Goal: Register for event/course

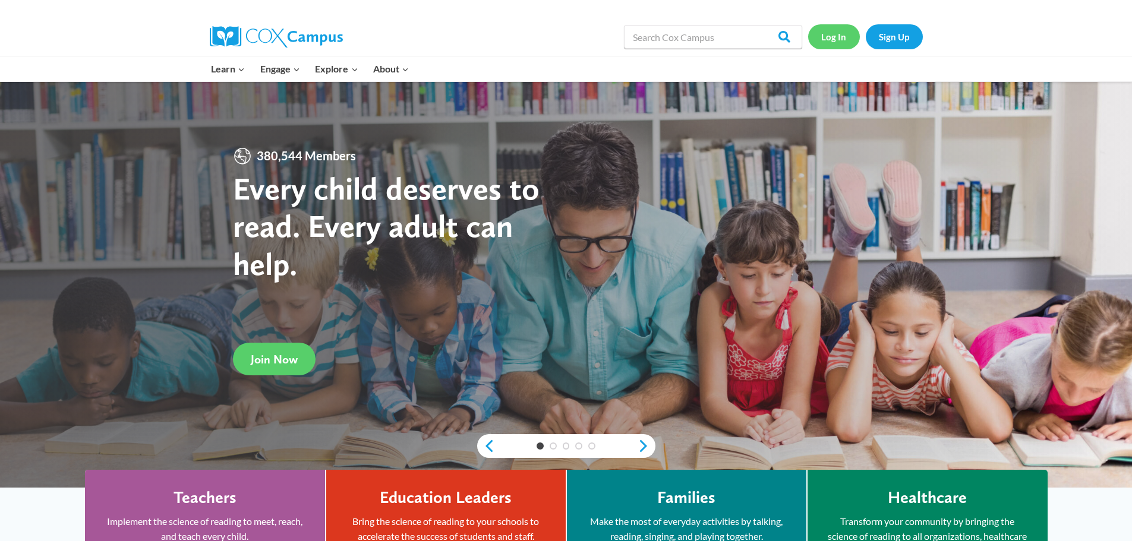
click at [843, 36] on link "Log In" at bounding box center [834, 36] width 52 height 24
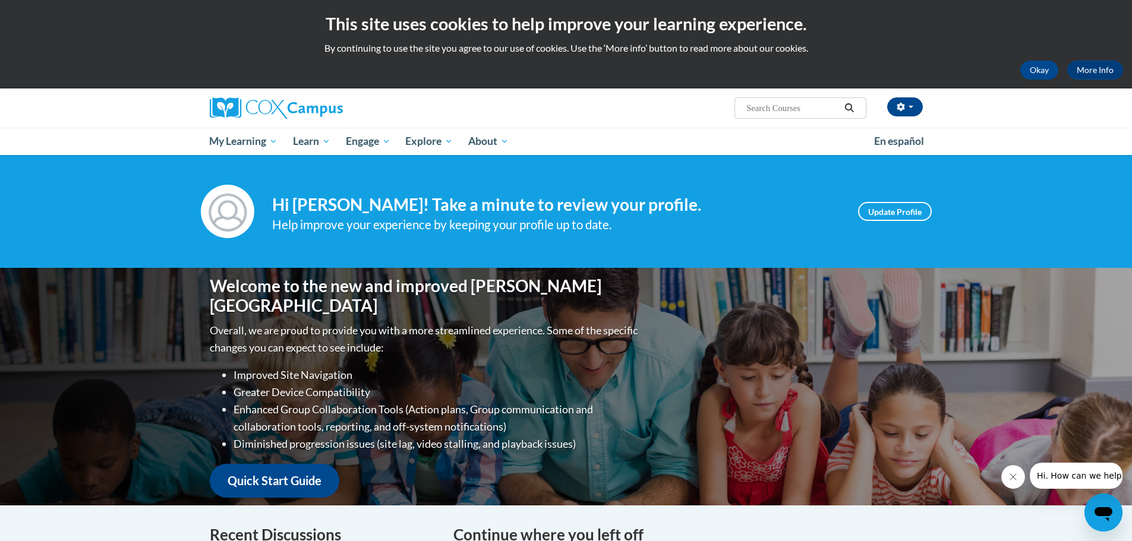
click at [796, 109] on input "Search..." at bounding box center [792, 108] width 95 height 14
type input "data"
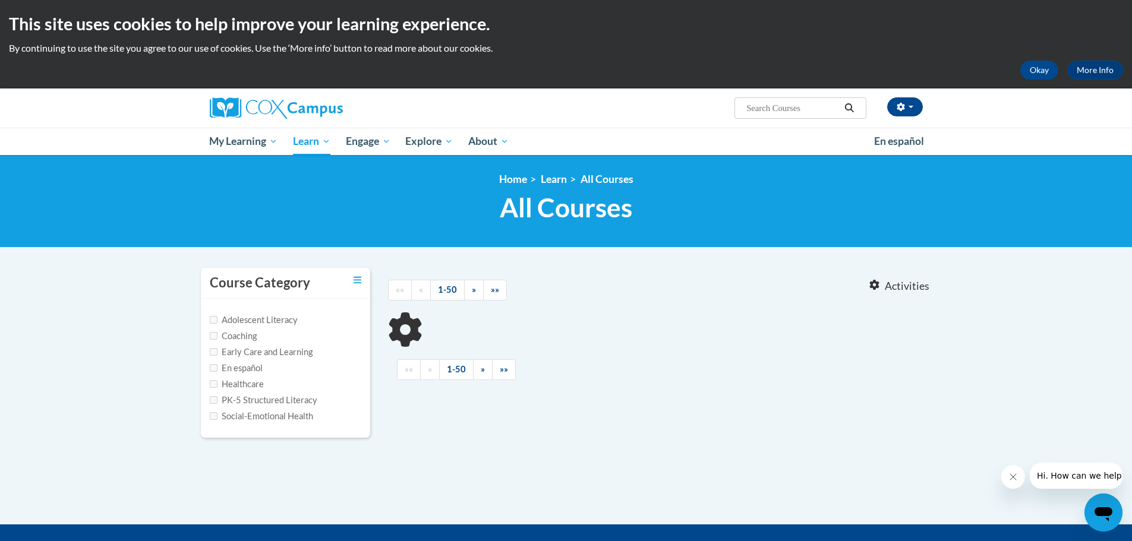
type input "data"
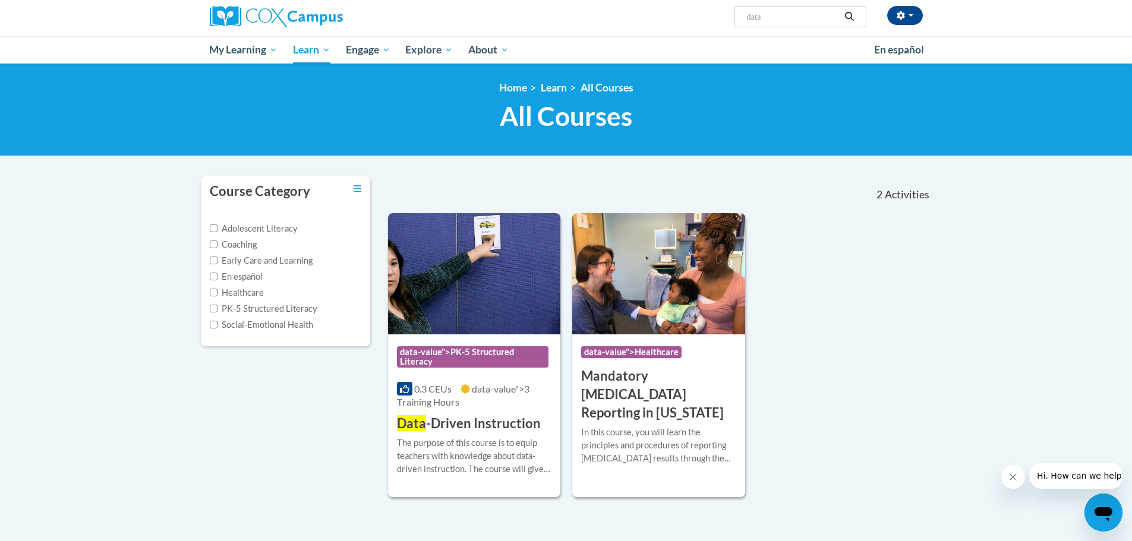
scroll to position [178, 0]
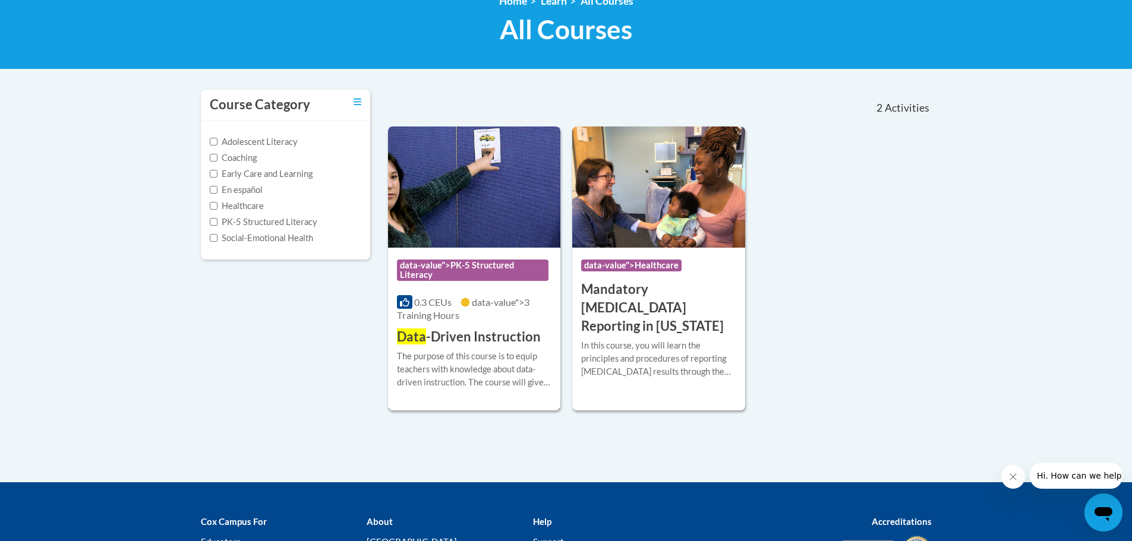
click at [452, 355] on div "The purpose of this course is to equip teachers with knowledge about data-drive…" at bounding box center [474, 369] width 155 height 39
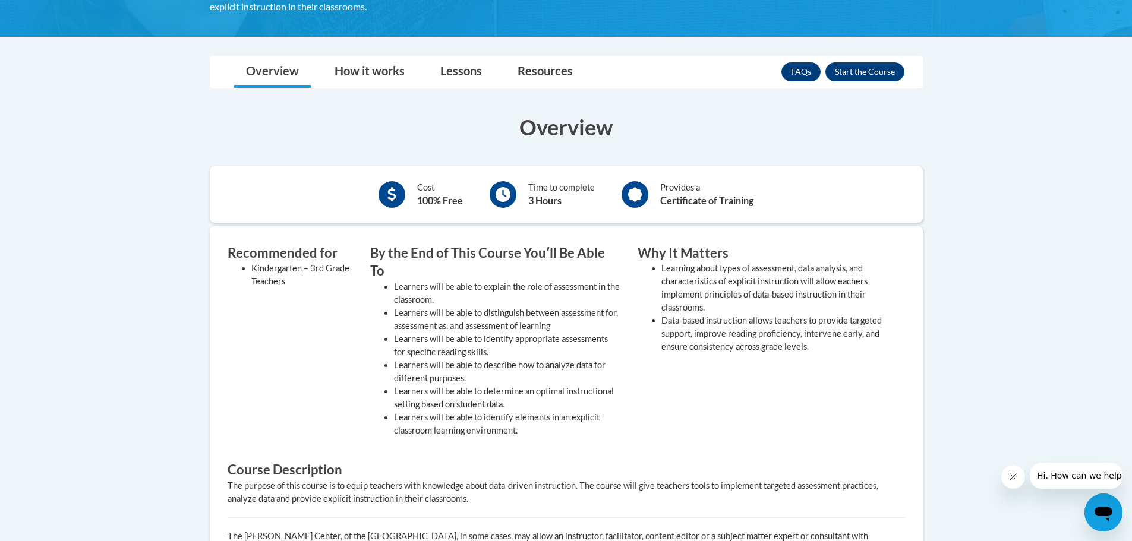
scroll to position [297, 0]
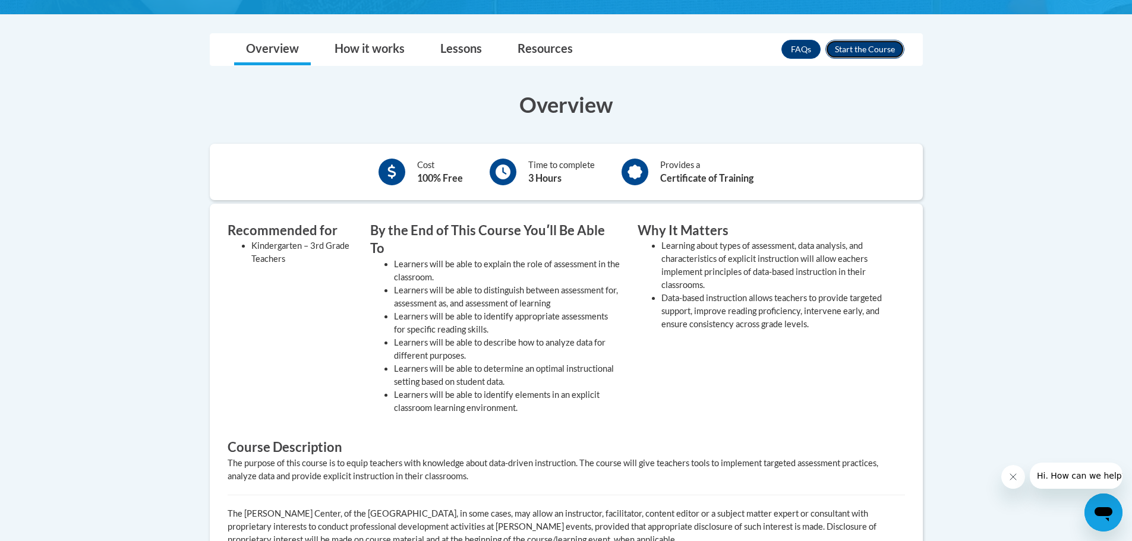
click at [874, 50] on button "Enroll" at bounding box center [864, 49] width 79 height 19
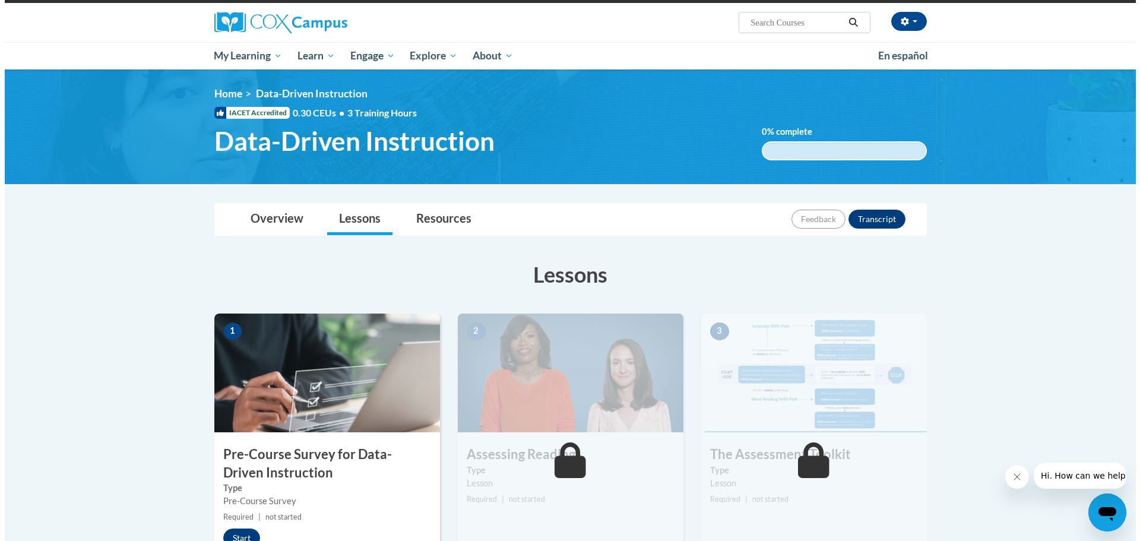
scroll to position [238, 0]
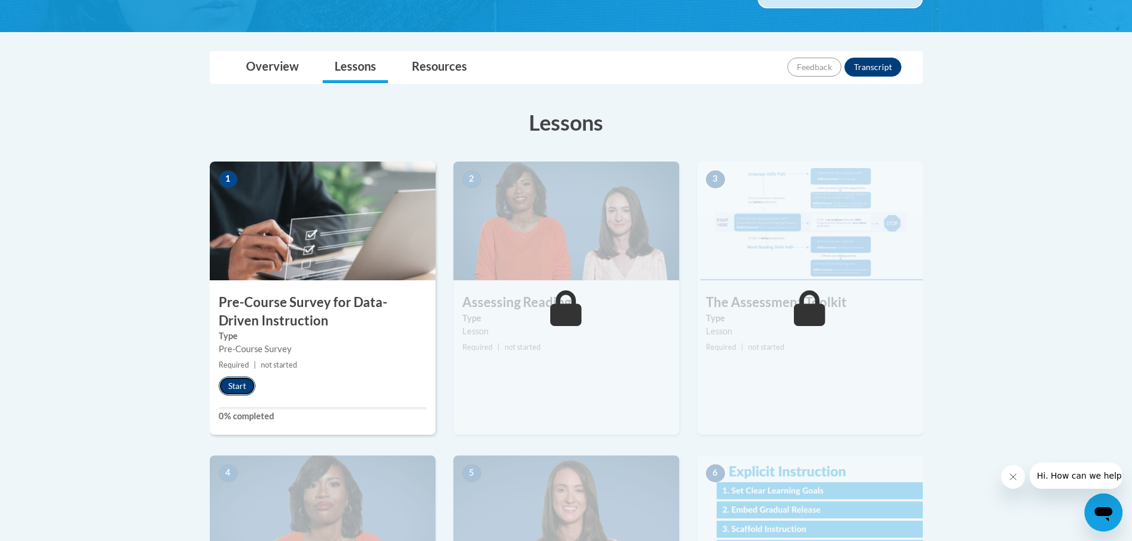
click at [238, 383] on button "Start" at bounding box center [237, 386] width 37 height 19
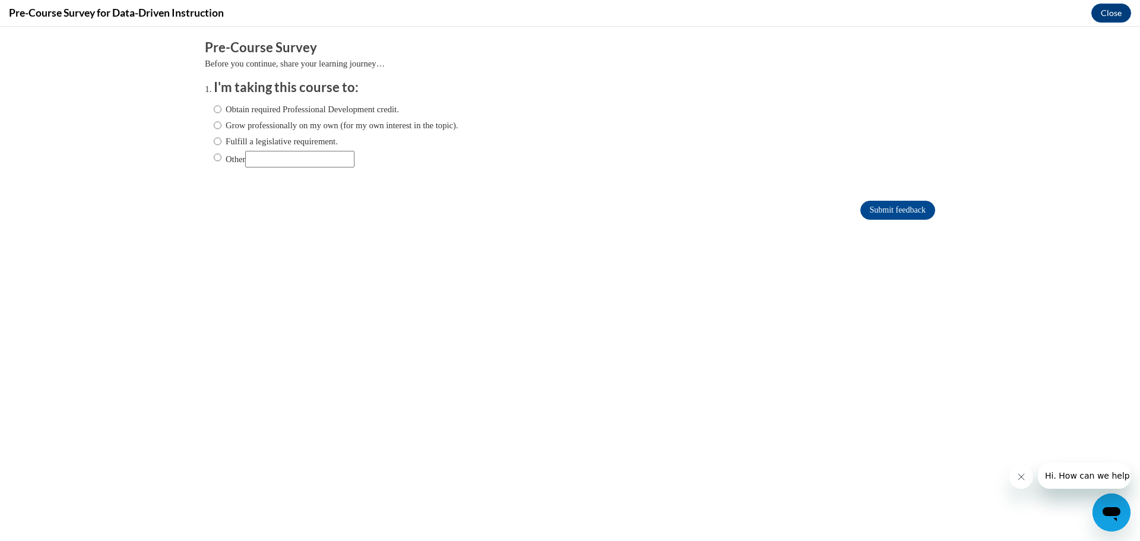
scroll to position [0, 0]
click at [214, 137] on input "Fulfill a legislative requirement." at bounding box center [218, 141] width 8 height 13
radio input "true"
click at [914, 203] on input "Submit feedback" at bounding box center [898, 210] width 75 height 19
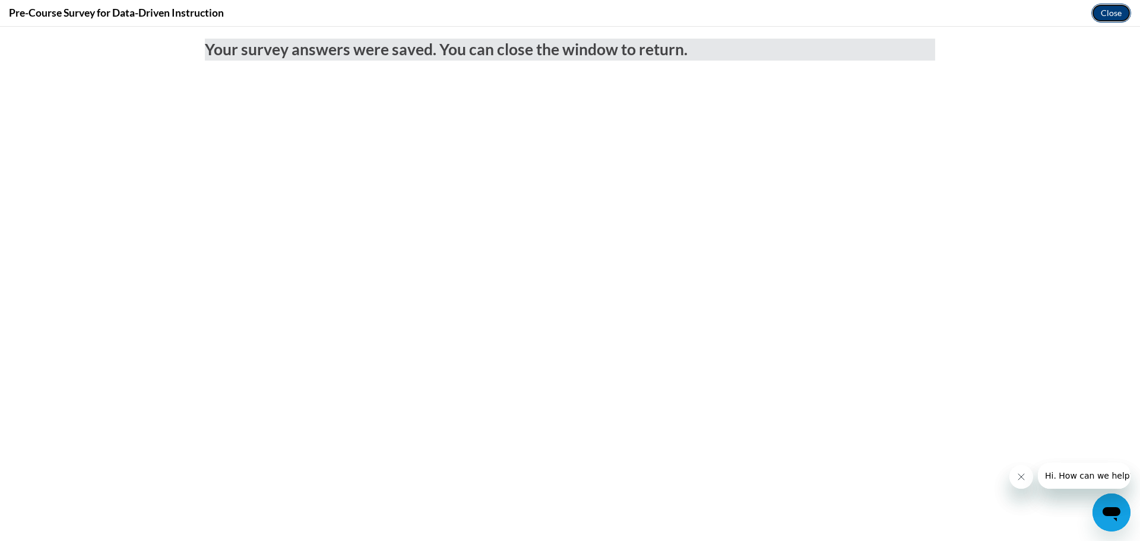
click at [1106, 11] on button "Close" at bounding box center [1112, 13] width 40 height 19
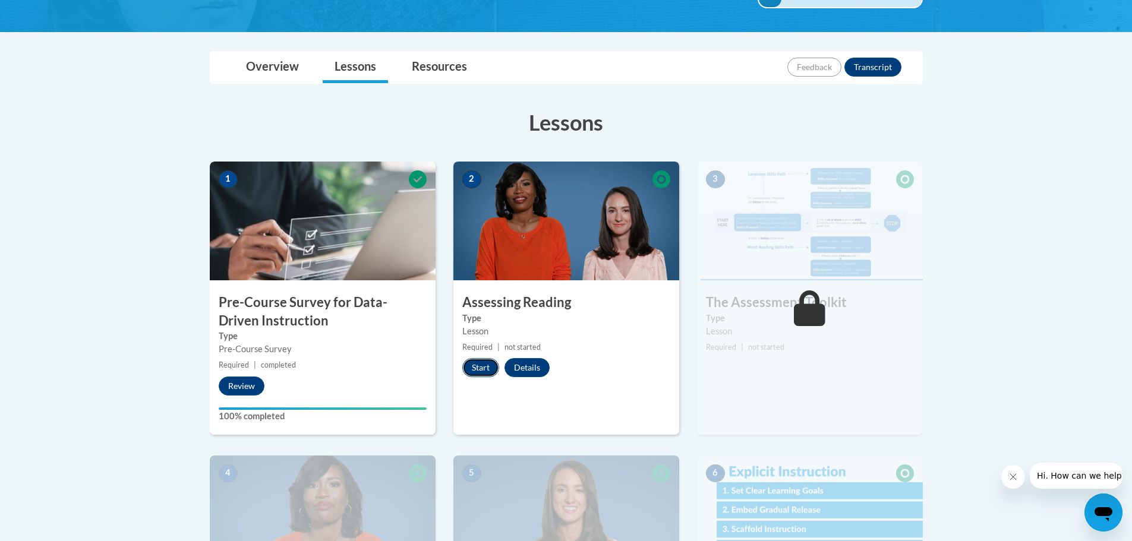
click at [468, 360] on button "Start" at bounding box center [480, 367] width 37 height 19
